Goal: Find specific page/section: Find specific page/section

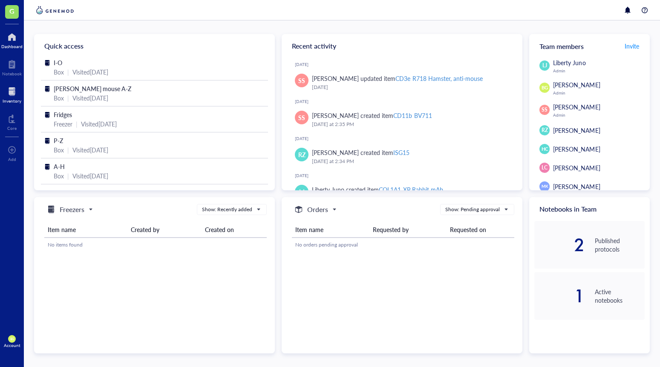
click at [8, 98] on div "Inventory" at bounding box center [12, 100] width 19 height 5
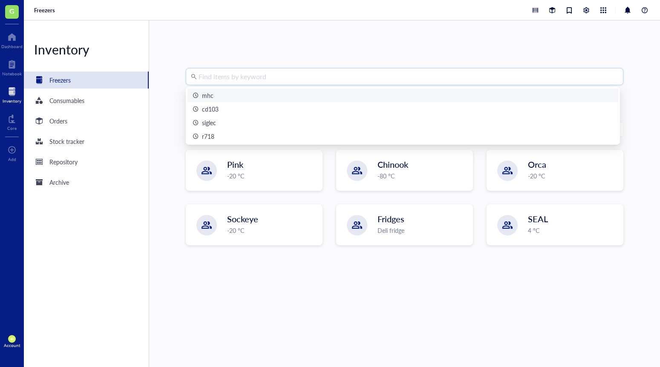
click at [260, 81] on input "search" at bounding box center [407, 77] width 419 height 16
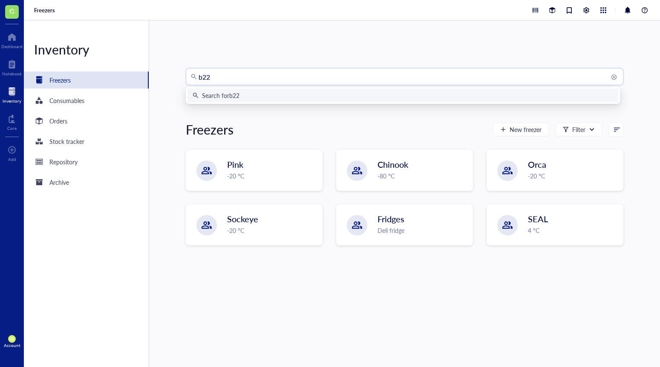
type input "b220"
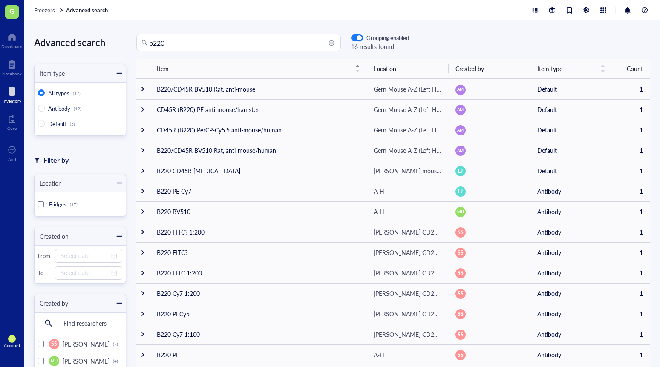
click at [201, 46] on input "b220" at bounding box center [242, 42] width 187 height 16
click at [189, 43] on input "b220" at bounding box center [242, 42] width 187 height 16
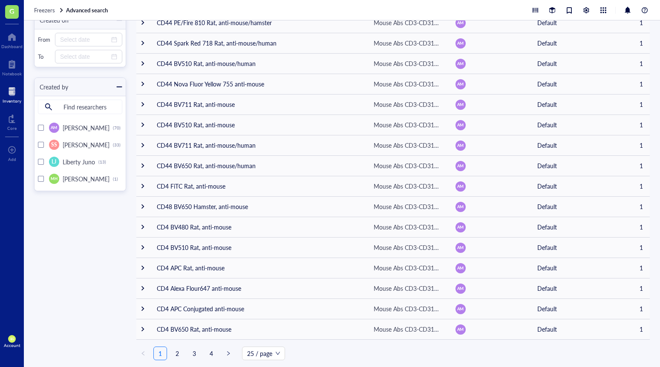
scroll to position [250, 0]
click at [180, 352] on link "2" at bounding box center [177, 353] width 13 height 13
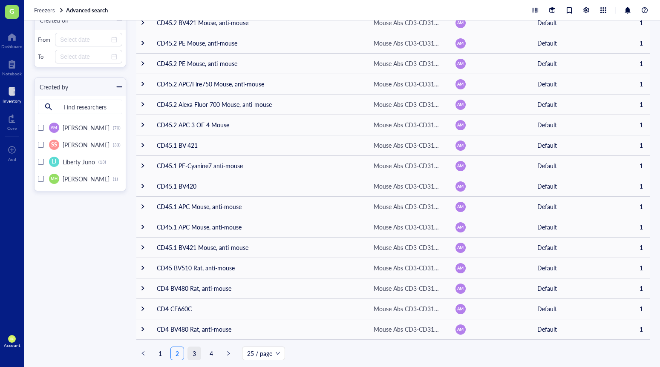
click at [196, 350] on link "3" at bounding box center [194, 353] width 13 height 13
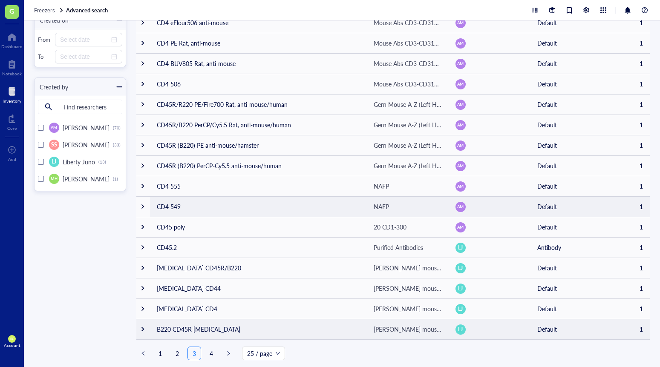
scroll to position [250, 0]
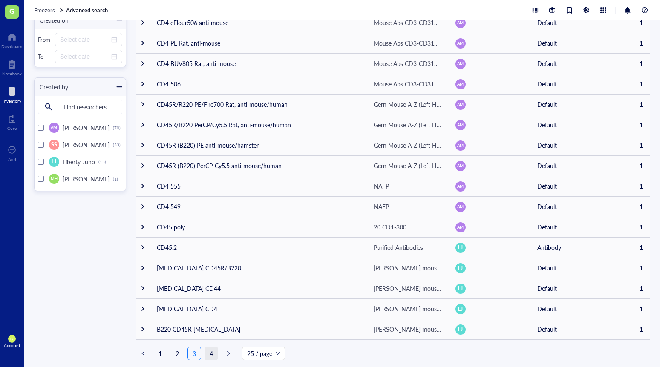
click at [208, 352] on link "4" at bounding box center [211, 353] width 13 height 13
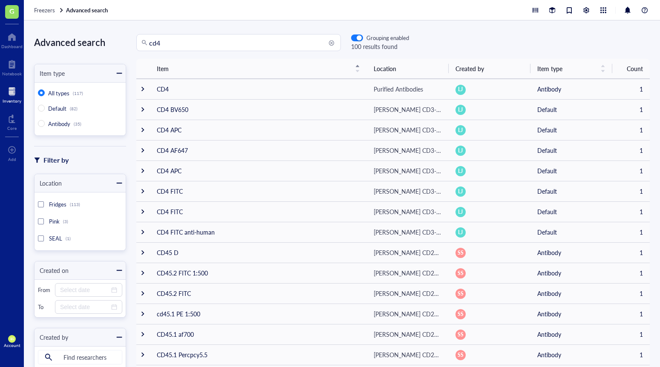
click at [195, 37] on input "cd4" at bounding box center [242, 42] width 187 height 16
click at [195, 40] on input "cd4" at bounding box center [242, 42] width 187 height 16
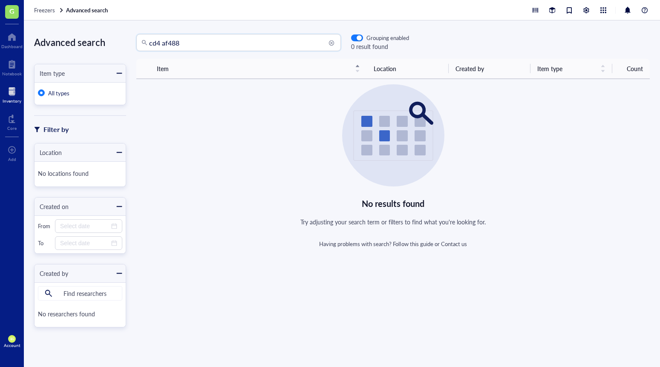
click at [188, 43] on input "cd4 af488" at bounding box center [242, 42] width 187 height 16
click at [179, 40] on input "cd4" at bounding box center [242, 42] width 187 height 16
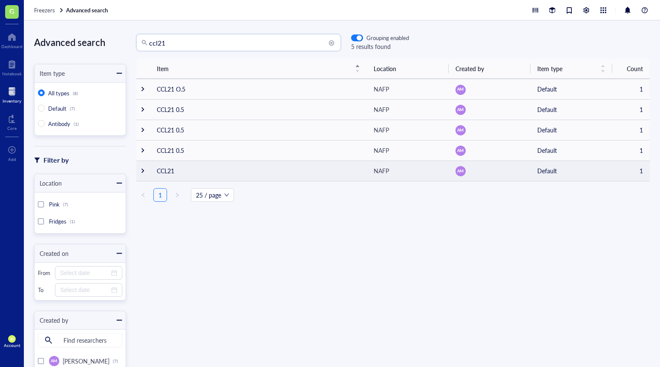
click at [141, 173] on div at bounding box center [143, 171] width 6 height 6
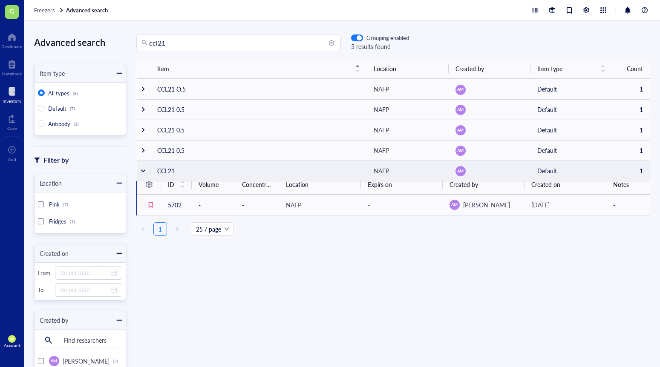
click at [141, 173] on div at bounding box center [143, 171] width 6 height 6
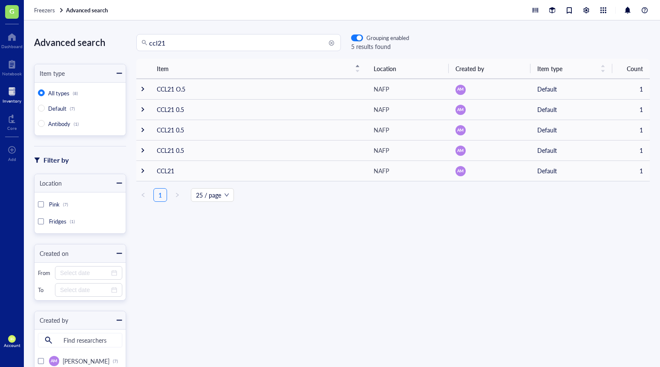
click at [176, 44] on input "ccl21" at bounding box center [242, 42] width 187 height 16
click at [300, 39] on input "ccl21" at bounding box center [242, 42] width 187 height 16
type input "selectin"
